Goal: Task Accomplishment & Management: Manage account settings

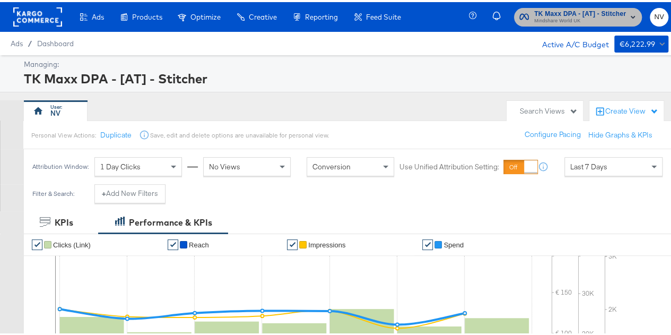
click at [631, 14] on icon "button" at bounding box center [633, 15] width 4 height 3
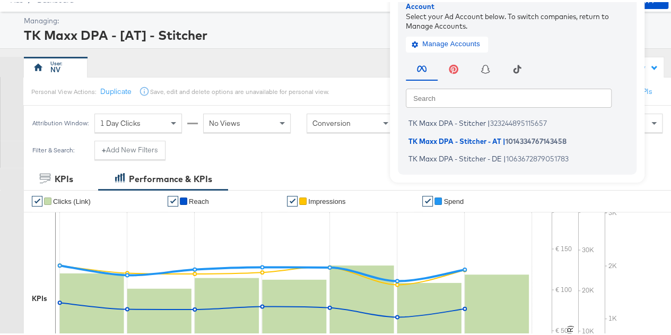
scroll to position [106, 0]
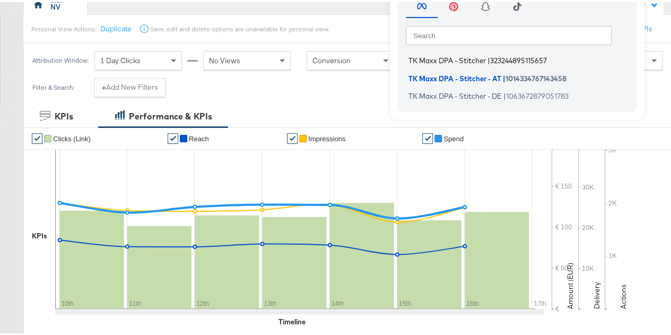
click at [433, 56] on span "TK Maxx DPA - Stitcher" at bounding box center [448, 58] width 78 height 8
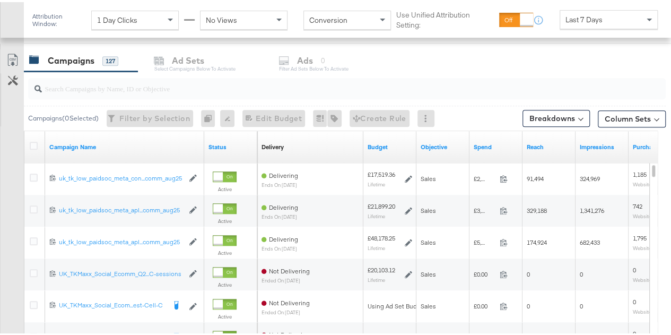
scroll to position [425, 0]
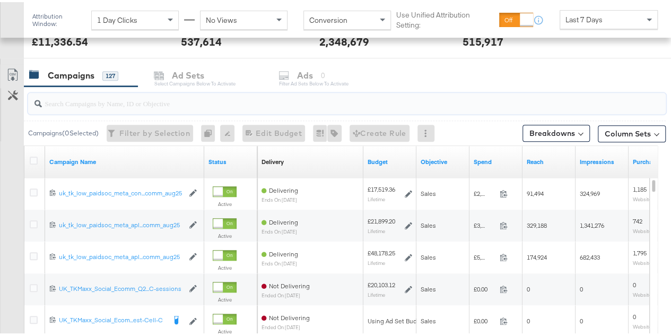
click at [115, 103] on input "search" at bounding box center [326, 97] width 569 height 21
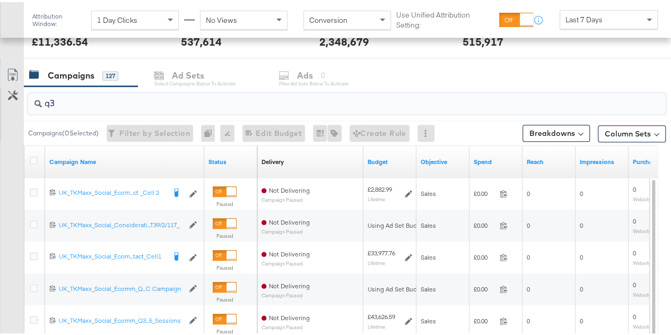
type input "q3"
click at [115, 102] on input "q3" at bounding box center [326, 97] width 569 height 21
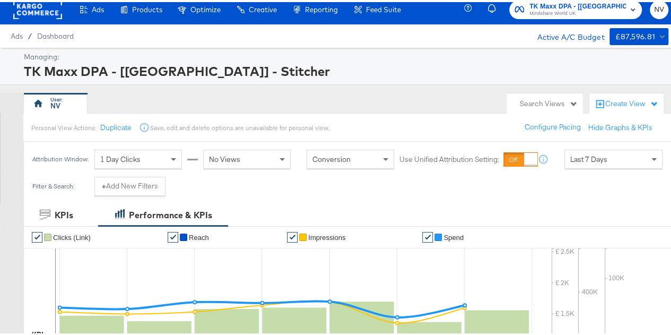
scroll to position [0, 0]
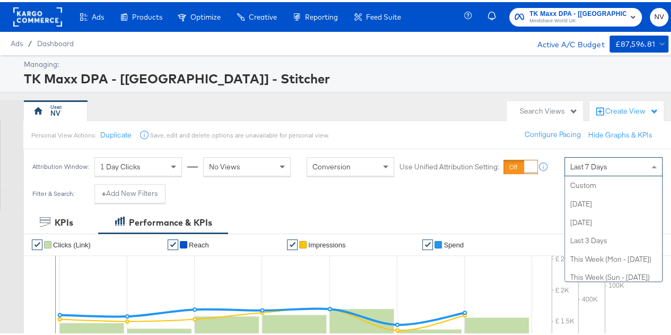
click at [575, 164] on span "Last 7 Days" at bounding box center [589, 165] width 37 height 10
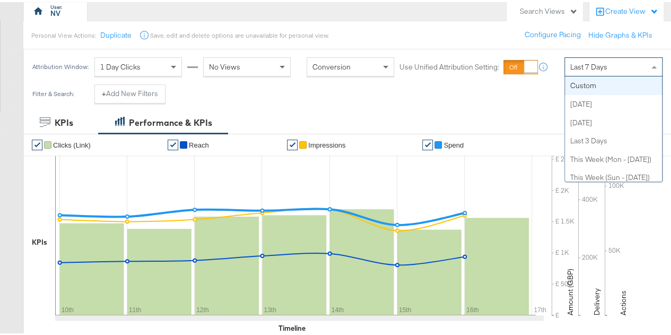
scroll to position [53, 0]
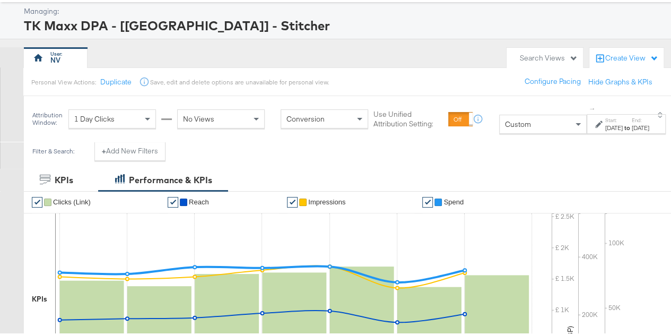
click at [606, 126] on div "[DATE]" at bounding box center [615, 126] width 18 height 8
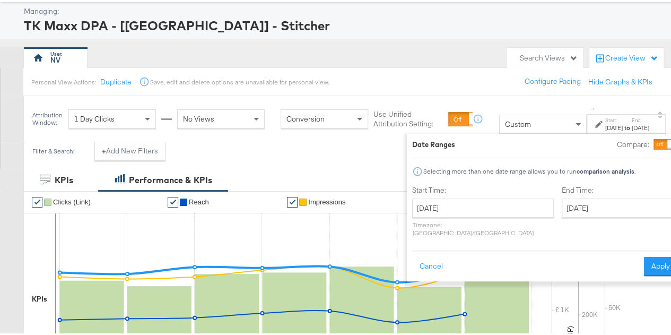
click at [606, 126] on div "[DATE]" at bounding box center [615, 126] width 18 height 8
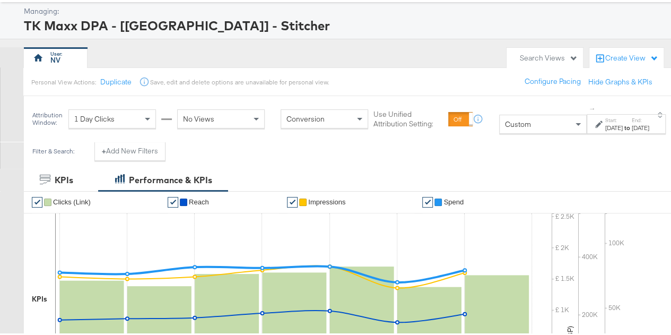
click at [606, 126] on div "[DATE]" at bounding box center [615, 126] width 18 height 8
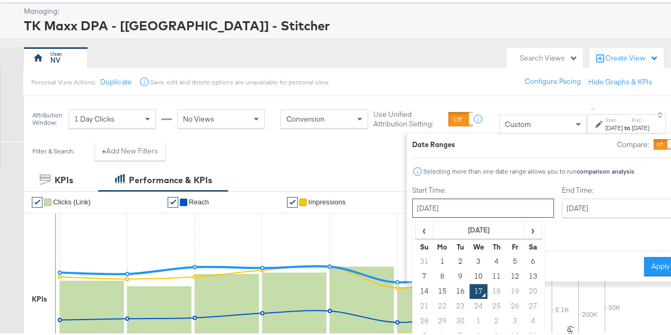
click at [430, 206] on input "[DATE]" at bounding box center [483, 205] width 142 height 19
click at [416, 228] on span "‹" at bounding box center [424, 228] width 16 height 16
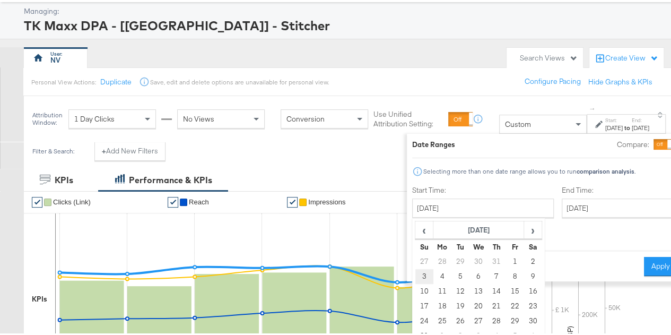
click at [415, 270] on td "3" at bounding box center [424, 274] width 18 height 15
type input "[DATE]"
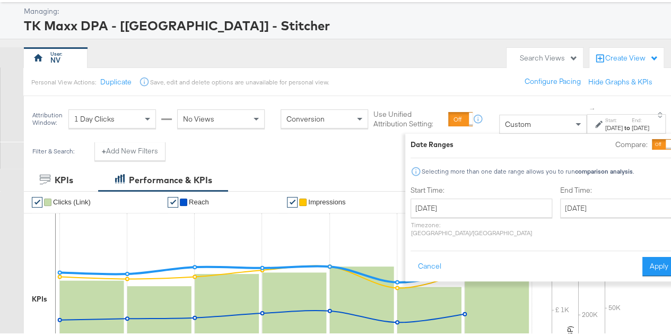
click at [561, 225] on div "End Time: [DATE] ‹ [DATE] › Su Mo Tu We Th Fr Sa 31 1 2 3 4 5 6 7 8 9 10 11 12 …" at bounding box center [619, 211] width 116 height 56
click at [561, 205] on input "[DATE]" at bounding box center [616, 205] width 111 height 19
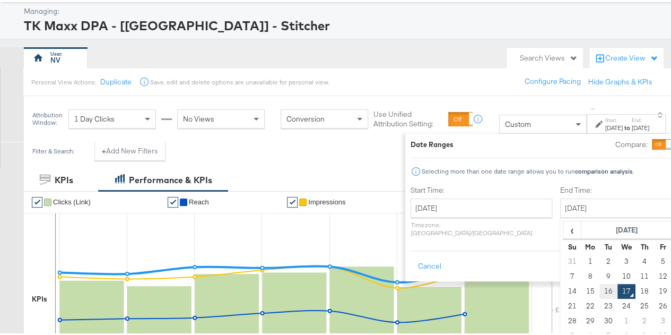
click at [599, 289] on td "16" at bounding box center [608, 289] width 18 height 15
type input "[DATE]"
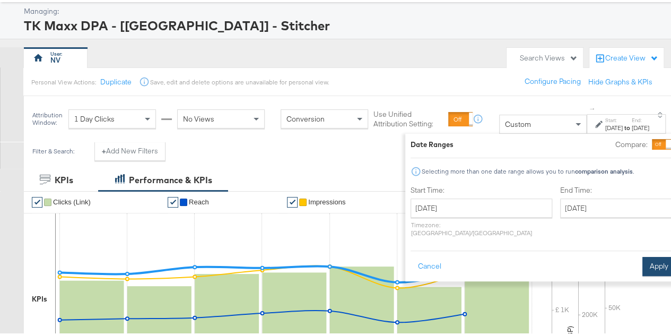
click at [643, 259] on button "Apply" at bounding box center [659, 264] width 33 height 19
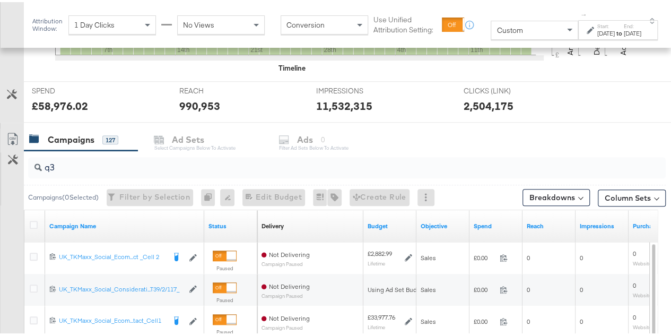
scroll to position [478, 0]
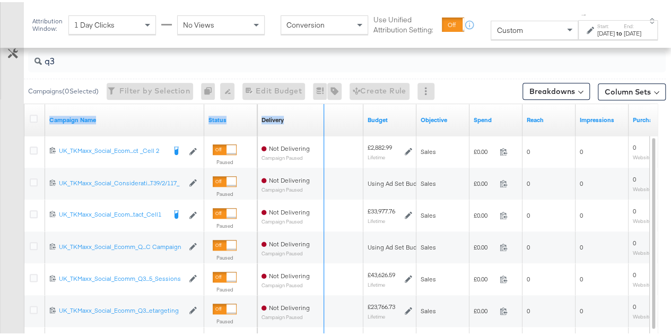
drag, startPoint x: 203, startPoint y: 102, endPoint x: 323, endPoint y: 105, distance: 120.0
click at [24, 102] on div "Campaign Name Status Delivery Sorting Unavailable Budget Objective Spend Reach …" at bounding box center [24, 102] width 0 height 0
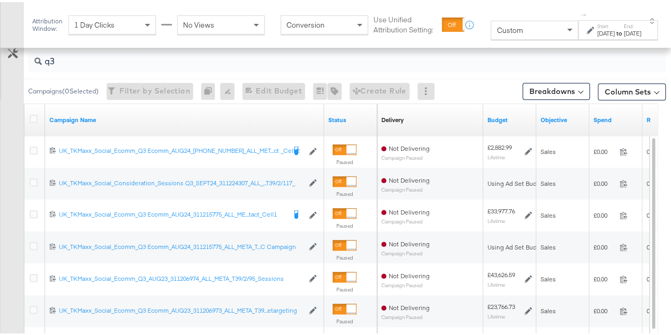
click at [485, 61] on input "q3" at bounding box center [326, 55] width 569 height 21
drag, startPoint x: 323, startPoint y: 103, endPoint x: 449, endPoint y: 112, distance: 126.1
click at [24, 102] on div "Campaign Name Status Delivery Sorting Unavailable Budget Objective Spend Reach" at bounding box center [24, 102] width 0 height 0
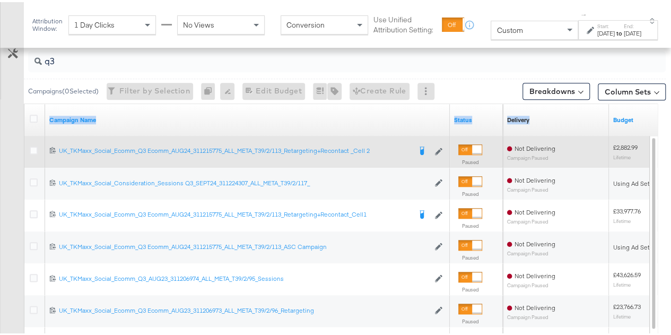
scroll to position [372, 0]
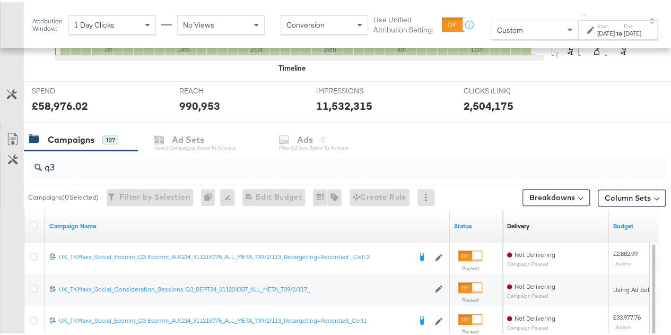
click at [70, 163] on input "q3" at bounding box center [326, 161] width 569 height 21
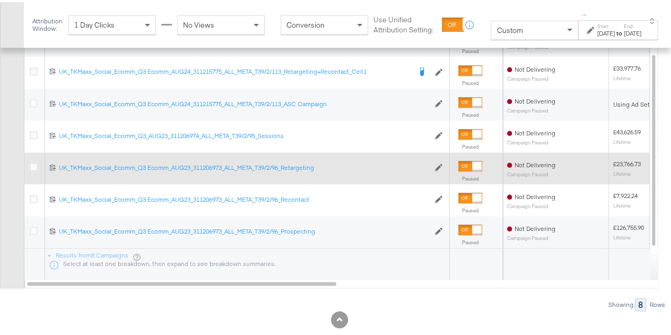
scroll to position [607, 0]
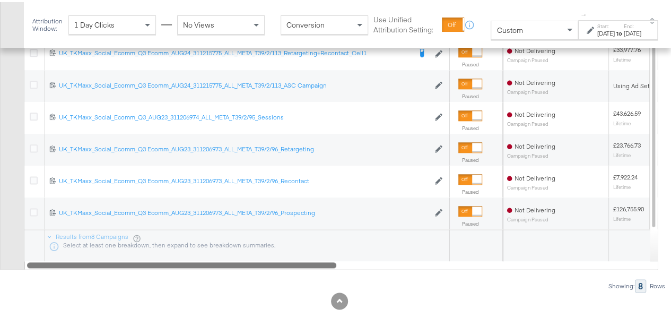
drag, startPoint x: 165, startPoint y: 263, endPoint x: 0, endPoint y: 273, distance: 164.9
click at [0, 273] on div "q3 Campaigns ( 0 Selected) Filter by Selection Filter 0 campaigns 0 Rename 0 ca…" at bounding box center [333, 101] width 666 height 377
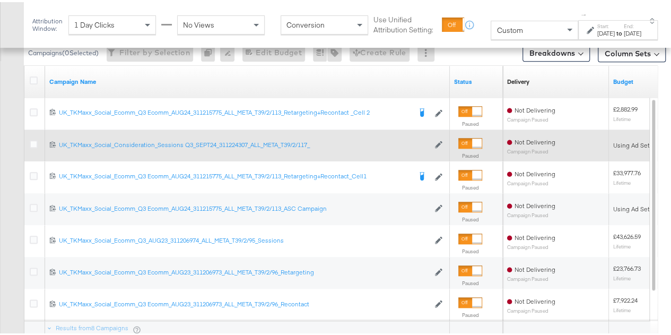
scroll to position [501, 0]
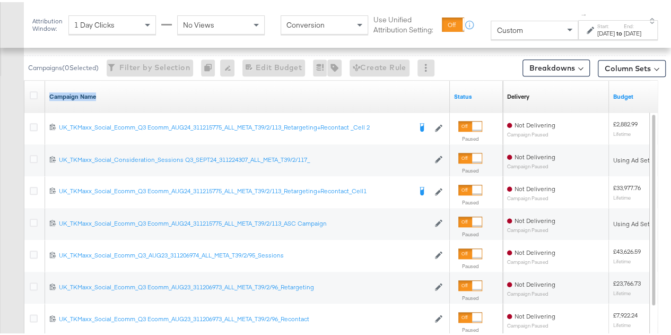
drag, startPoint x: 445, startPoint y: 81, endPoint x: 356, endPoint y: 94, distance: 90.6
click at [351, 94] on div "Campaign Name" at bounding box center [247, 95] width 405 height 32
drag, startPoint x: 448, startPoint y: 79, endPoint x: 305, endPoint y: 100, distance: 144.4
click at [305, 100] on div "Campaign Name" at bounding box center [247, 95] width 405 height 32
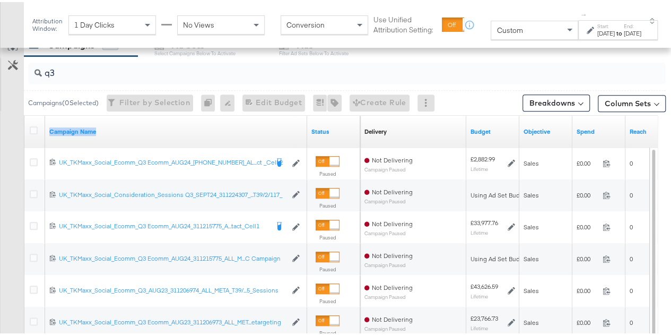
scroll to position [395, 0]
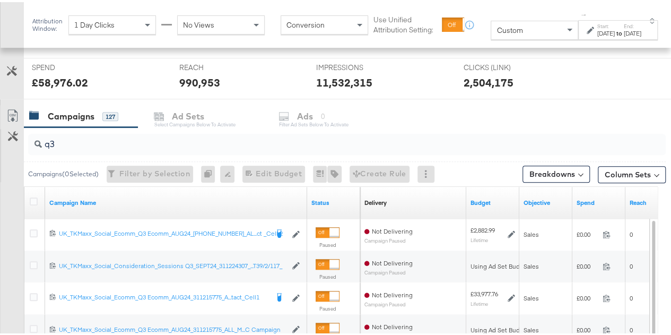
click at [470, 121] on div "Campaigns 127 Ad Sets Select Campaigns below to activate Ads 0 Filter Ad Sets b…" at bounding box center [352, 114] width 656 height 23
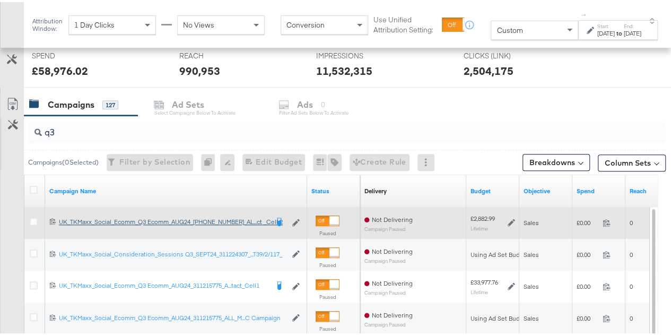
scroll to position [425, 0]
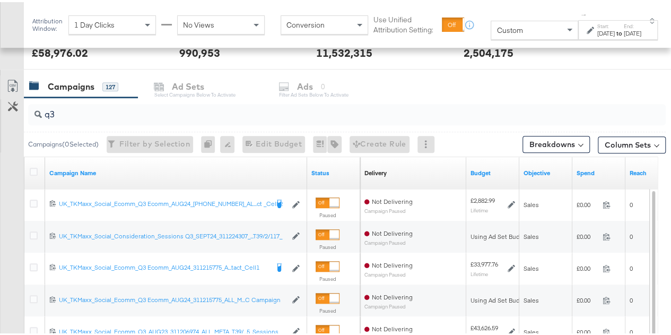
click at [67, 111] on input "q3" at bounding box center [326, 108] width 569 height 21
drag, startPoint x: 305, startPoint y: 158, endPoint x: 417, endPoint y: 163, distance: 112.6
click at [24, 155] on div "Campaign Name Status Delivery Sorting Unavailable Budget Objective Spend Reach" at bounding box center [24, 155] width 0 height 0
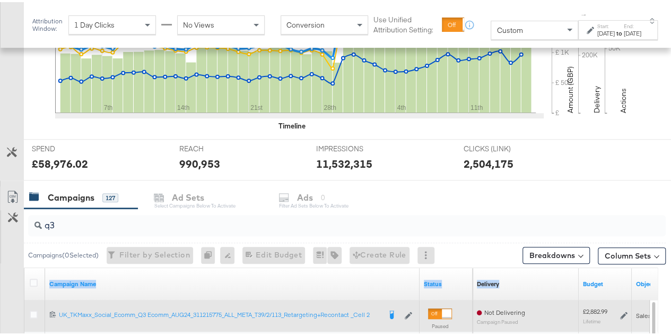
scroll to position [289, 0]
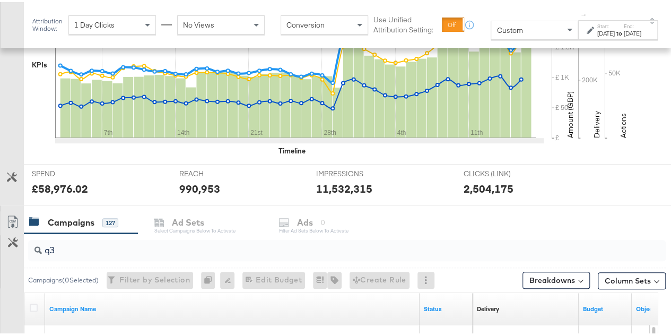
click at [67, 246] on input "q3" at bounding box center [326, 244] width 569 height 21
type input "q"
click at [256, 157] on div "✔ Clicks (Link) ✔ Reach ✔ Impressions ✔ Spend KPIs [DATE] Clicks (Link): 61,399…" at bounding box center [352, 58] width 656 height 208
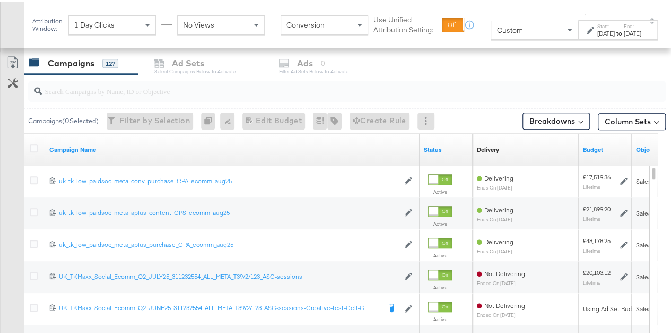
scroll to position [501, 0]
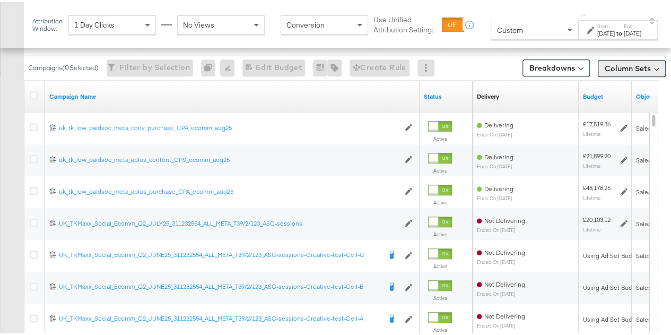
click at [636, 62] on button "Column Sets" at bounding box center [632, 66] width 68 height 17
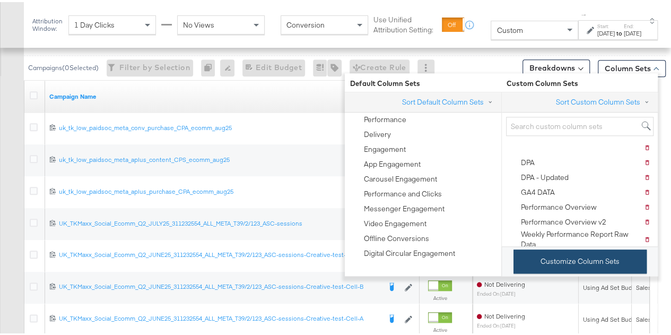
click at [565, 261] on button "Customize Column Sets" at bounding box center [580, 259] width 133 height 24
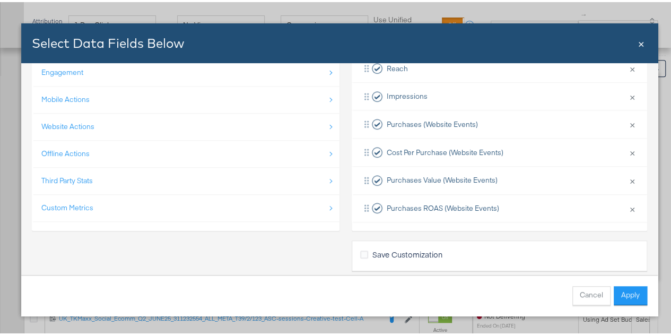
scroll to position [116, 0]
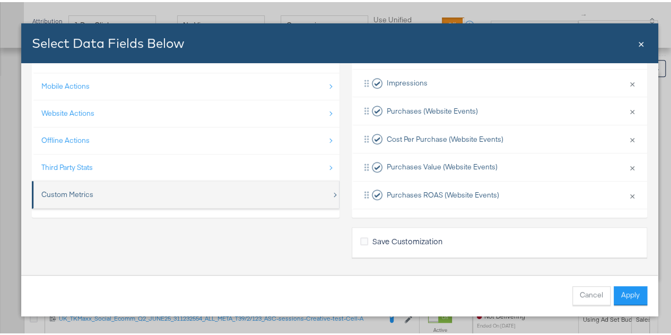
click at [59, 194] on div "Custom Metrics" at bounding box center [67, 192] width 52 height 10
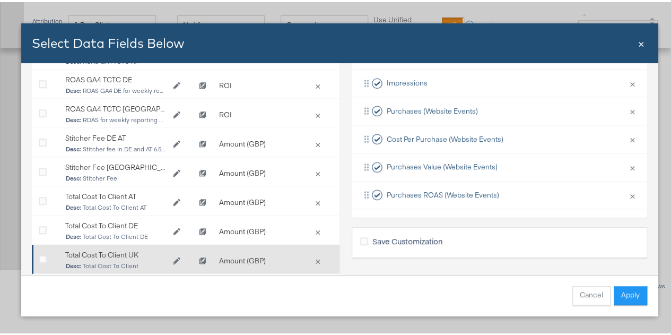
scroll to position [142, 0]
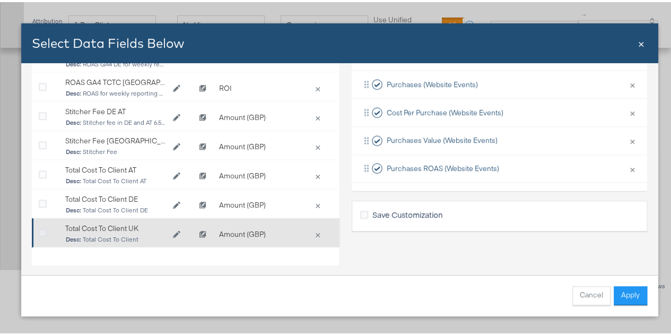
click at [41, 227] on icon "Bulk Add Locations Modal" at bounding box center [43, 231] width 8 height 8
click at [0, 0] on input "Bulk Add Locations Modal" at bounding box center [0, 0] width 0 height 0
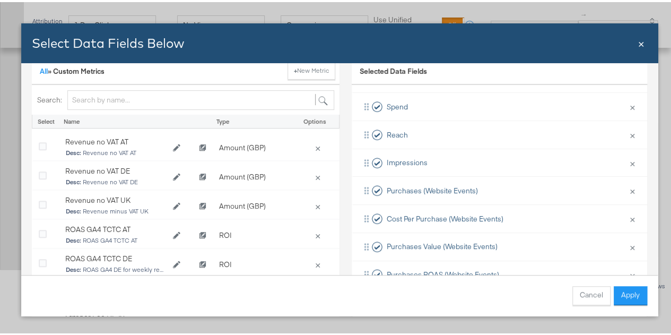
scroll to position [372, 0]
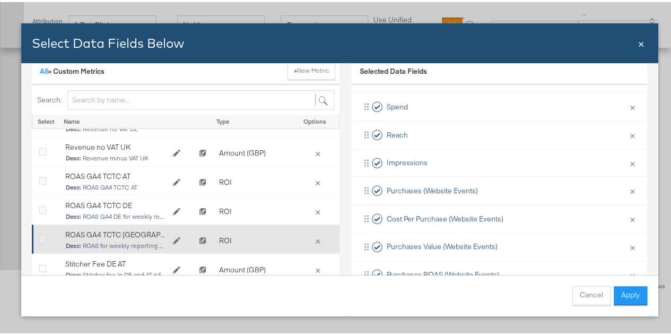
click at [42, 237] on icon "Bulk Add Locations Modal" at bounding box center [43, 238] width 8 height 8
click at [0, 0] on input "Bulk Add Locations Modal" at bounding box center [0, 0] width 0 height 0
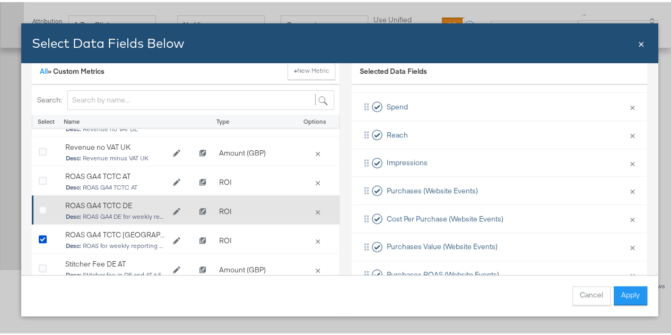
scroll to position [318, 0]
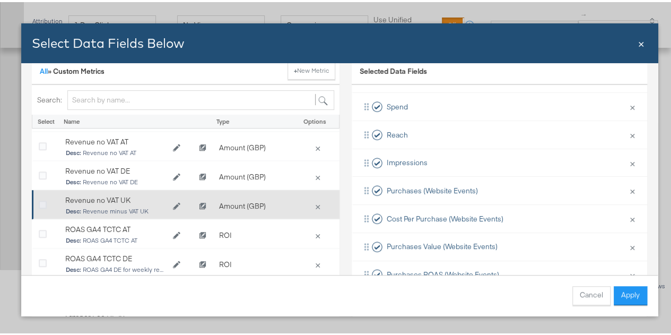
click at [40, 200] on icon "Bulk Add Locations Modal" at bounding box center [43, 203] width 8 height 8
click at [0, 0] on input "Bulk Add Locations Modal" at bounding box center [0, 0] width 0 height 0
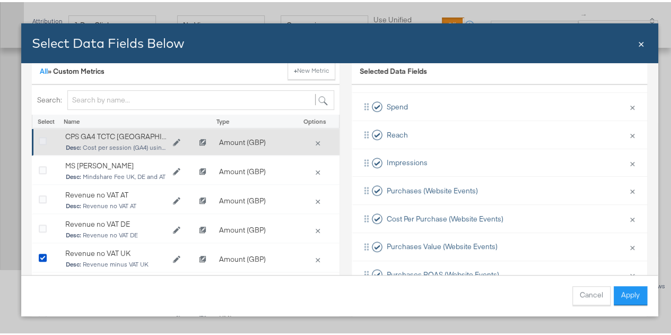
click at [41, 137] on icon "Bulk Add Locations Modal" at bounding box center [43, 139] width 8 height 8
click at [0, 0] on input "Bulk Add Locations Modal" at bounding box center [0, 0] width 0 height 0
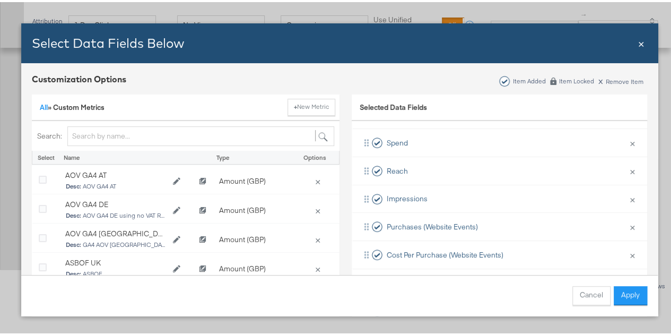
scroll to position [554, 0]
click at [207, 85] on div "Customization Options Item Added Item Locked x Remove Item" at bounding box center [340, 78] width 616 height 15
click at [206, 106] on div "All » Custom Metrics + New Metric" at bounding box center [186, 105] width 308 height 27
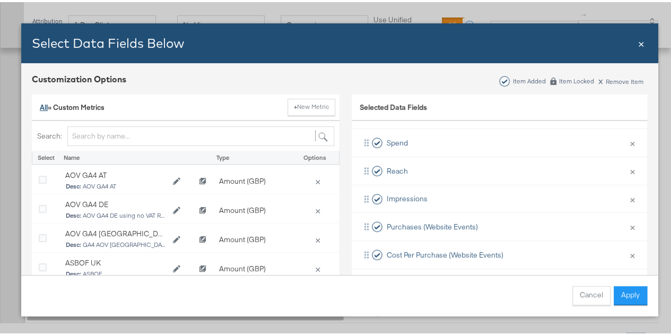
click at [45, 106] on link "All" at bounding box center [44, 105] width 8 height 10
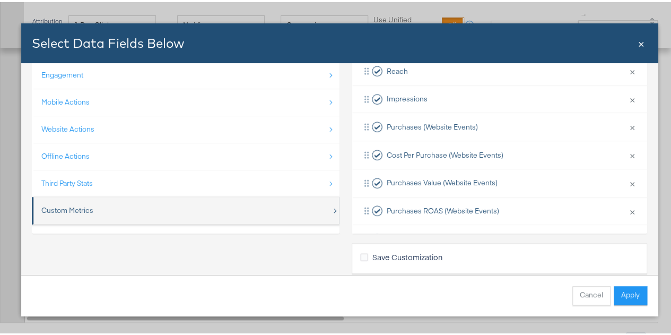
scroll to position [116, 0]
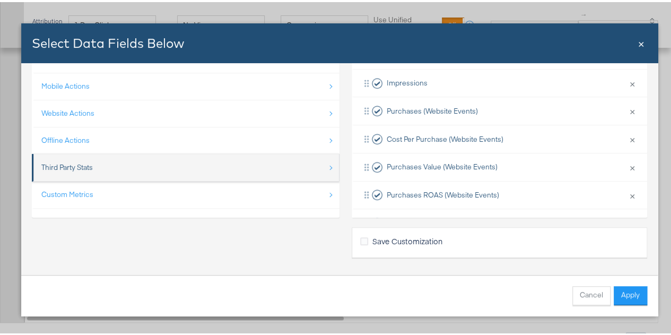
click at [325, 164] on li "Third Party Stats" at bounding box center [186, 166] width 308 height 28
click at [83, 164] on div "Third Party Stats" at bounding box center [66, 165] width 51 height 10
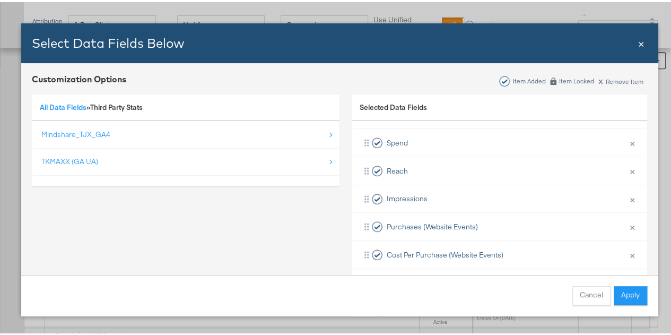
scroll to position [501, 0]
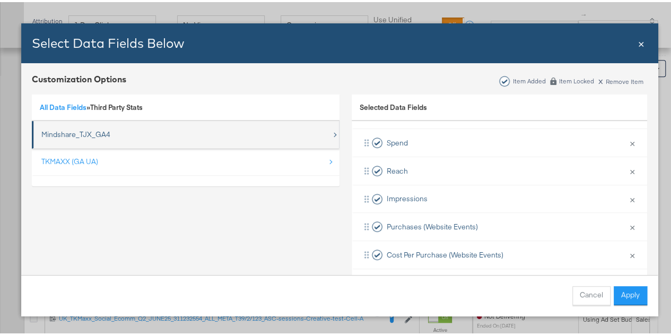
click at [74, 132] on div "Mindshare_TJX_GA4" at bounding box center [75, 132] width 69 height 10
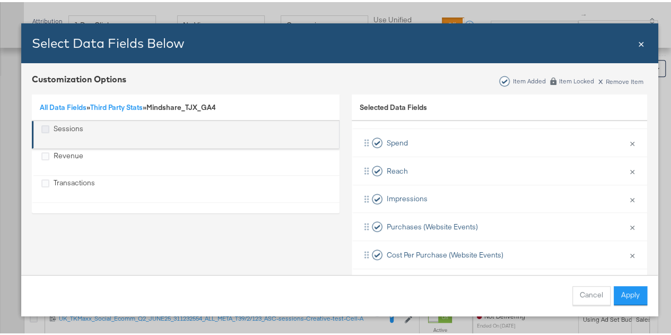
click at [48, 126] on icon "Sessions" at bounding box center [45, 127] width 8 height 8
click at [0, 0] on input "Sessions" at bounding box center [0, 0] width 0 height 0
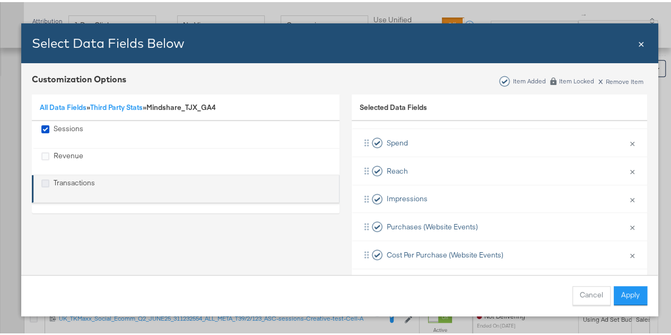
click at [45, 183] on icon "Transactions" at bounding box center [45, 181] width 8 height 8
click at [0, 0] on input "Transactions" at bounding box center [0, 0] width 0 height 0
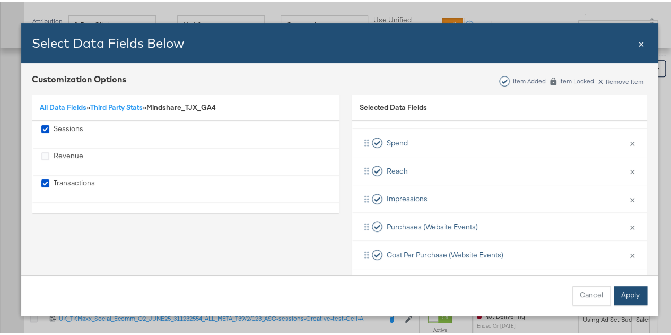
click at [639, 294] on button "Apply" at bounding box center [630, 293] width 33 height 19
